Goal: Information Seeking & Learning: Learn about a topic

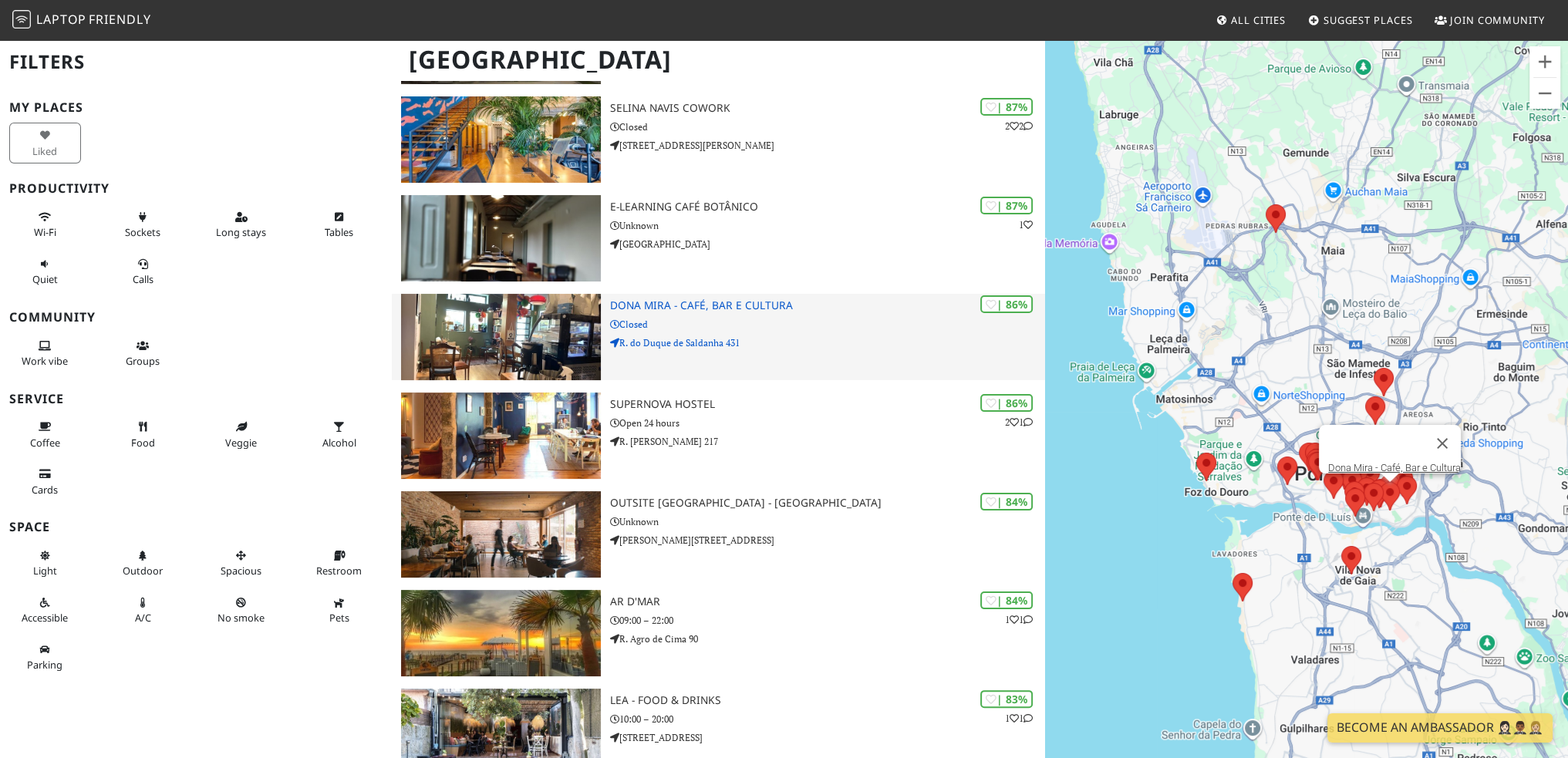
scroll to position [386, 0]
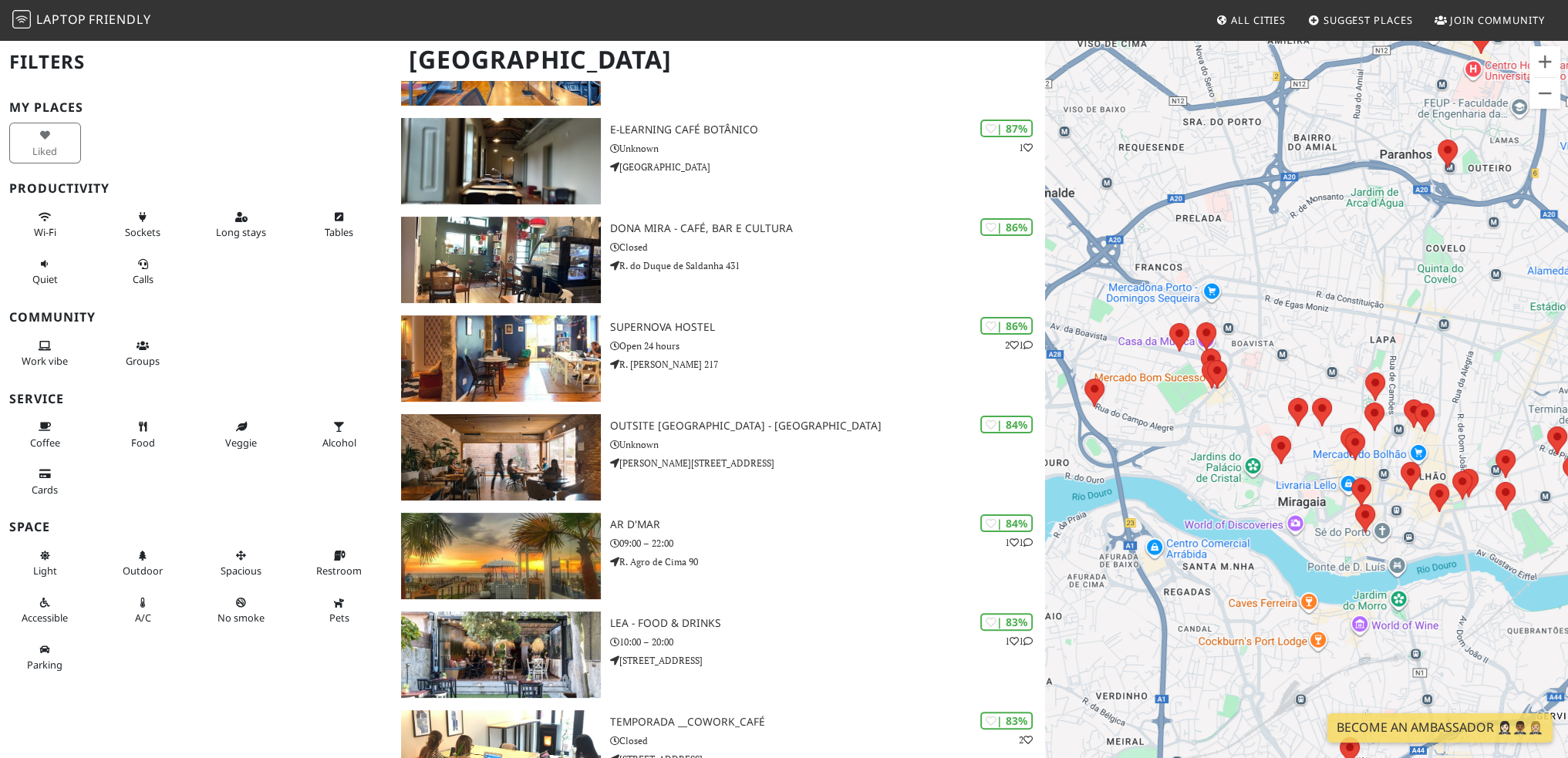
drag, startPoint x: 1312, startPoint y: 432, endPoint x: 1342, endPoint y: 297, distance: 138.3
click at [1342, 297] on div at bounding box center [1307, 417] width 523 height 758
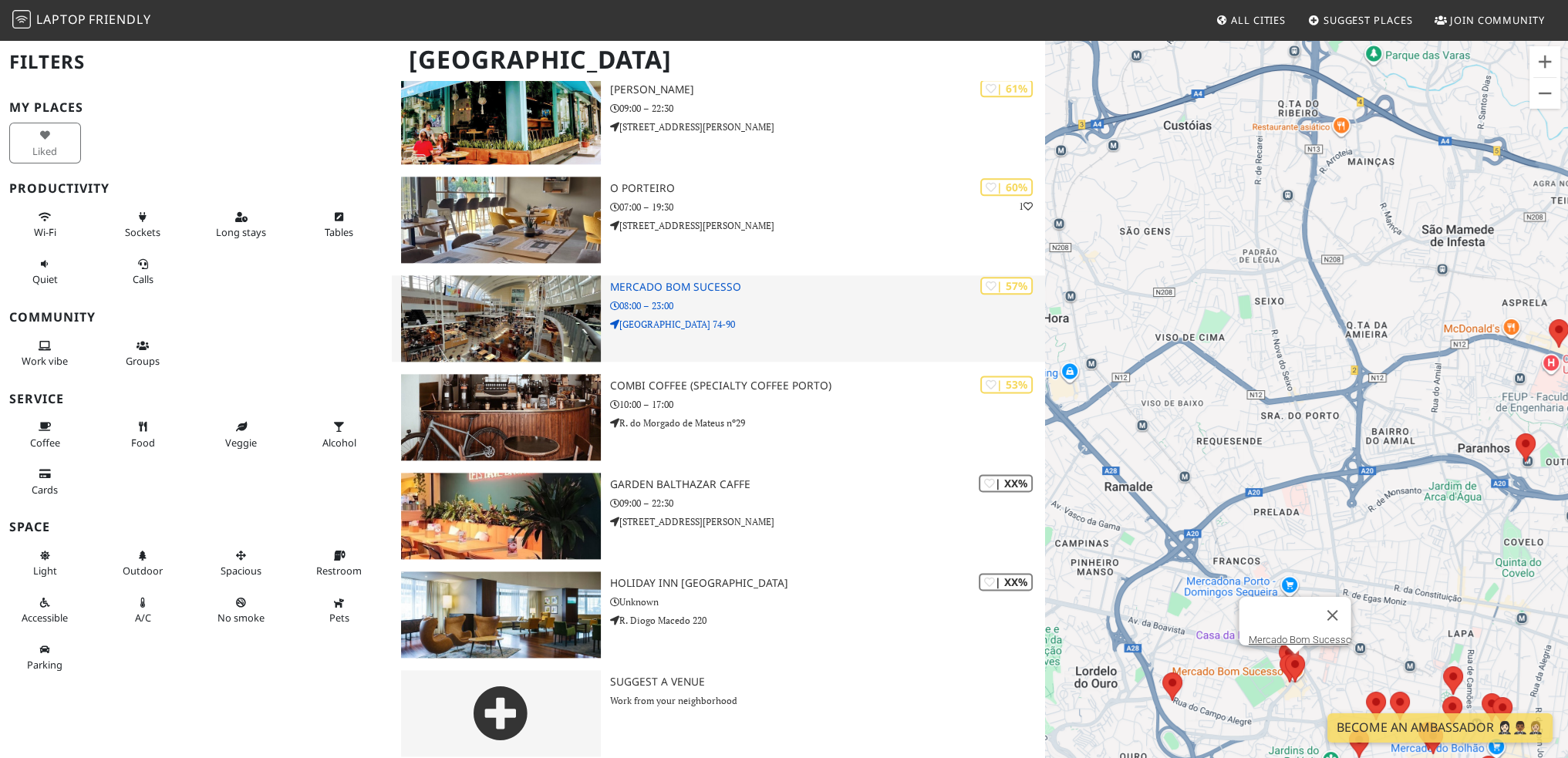
scroll to position [2608, 0]
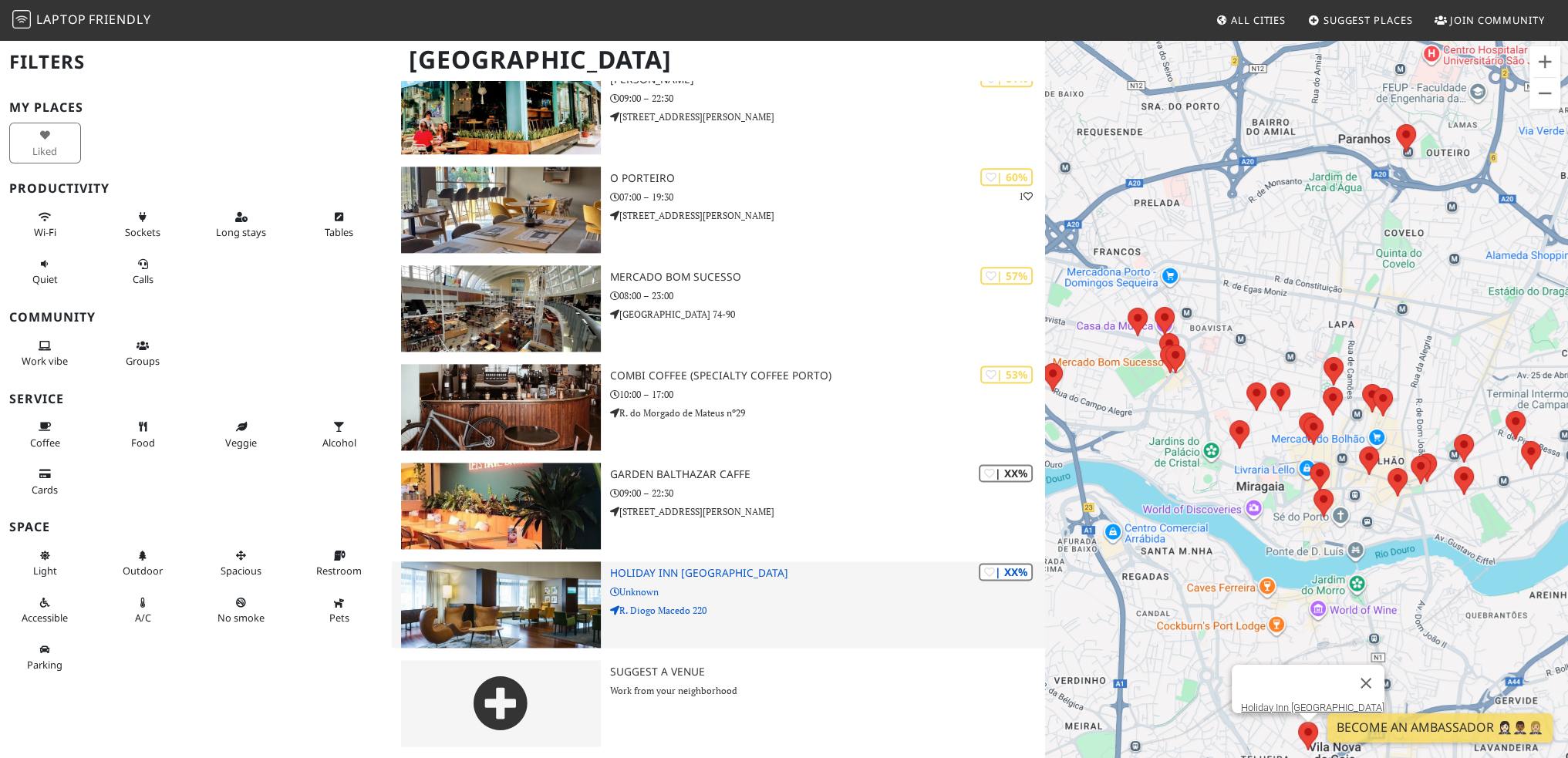
click at [681, 570] on h3 "Holiday Inn Porto - Gaia" at bounding box center [827, 573] width 436 height 13
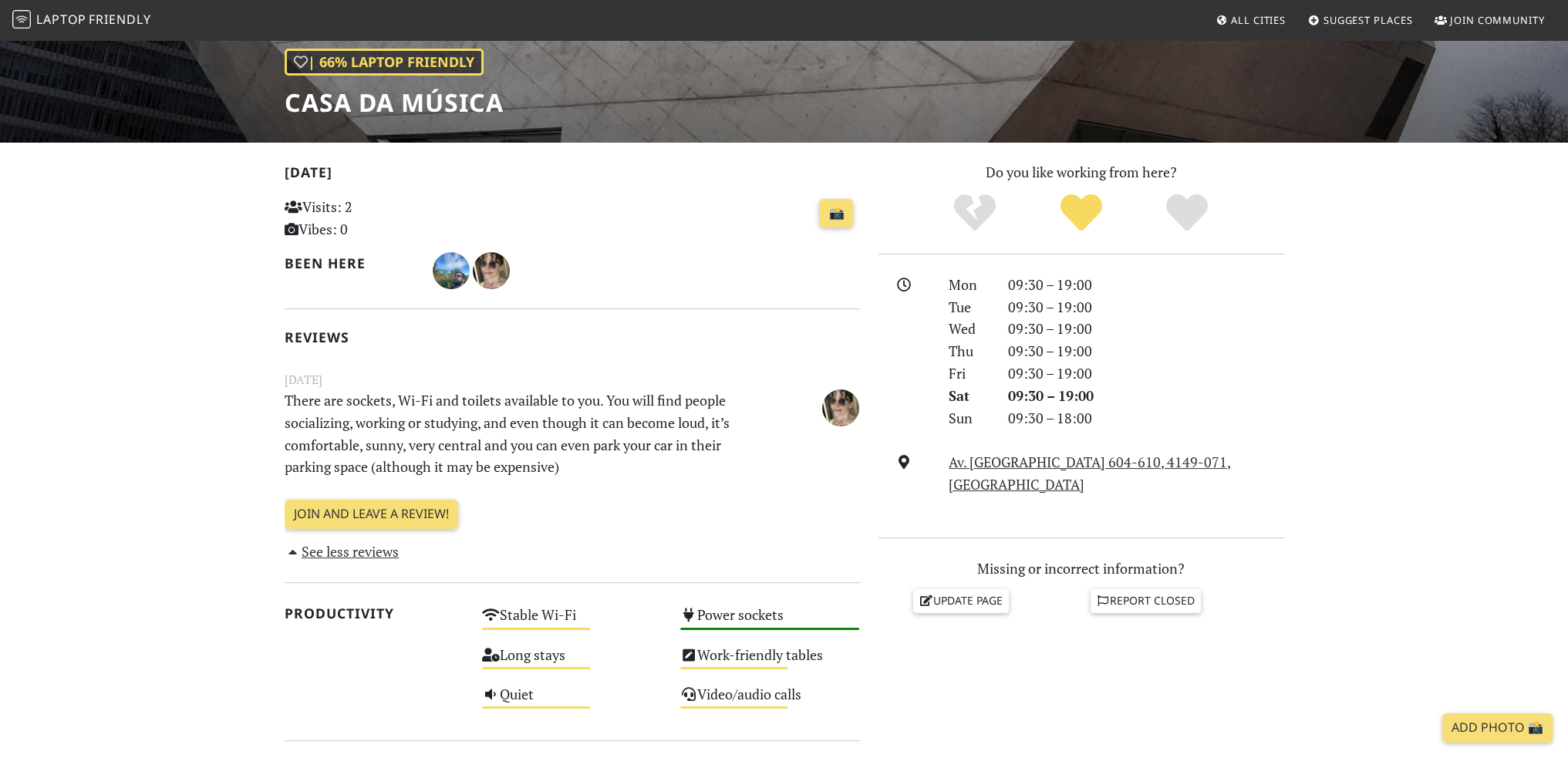
scroll to position [154, 0]
